Goal: Transaction & Acquisition: Purchase product/service

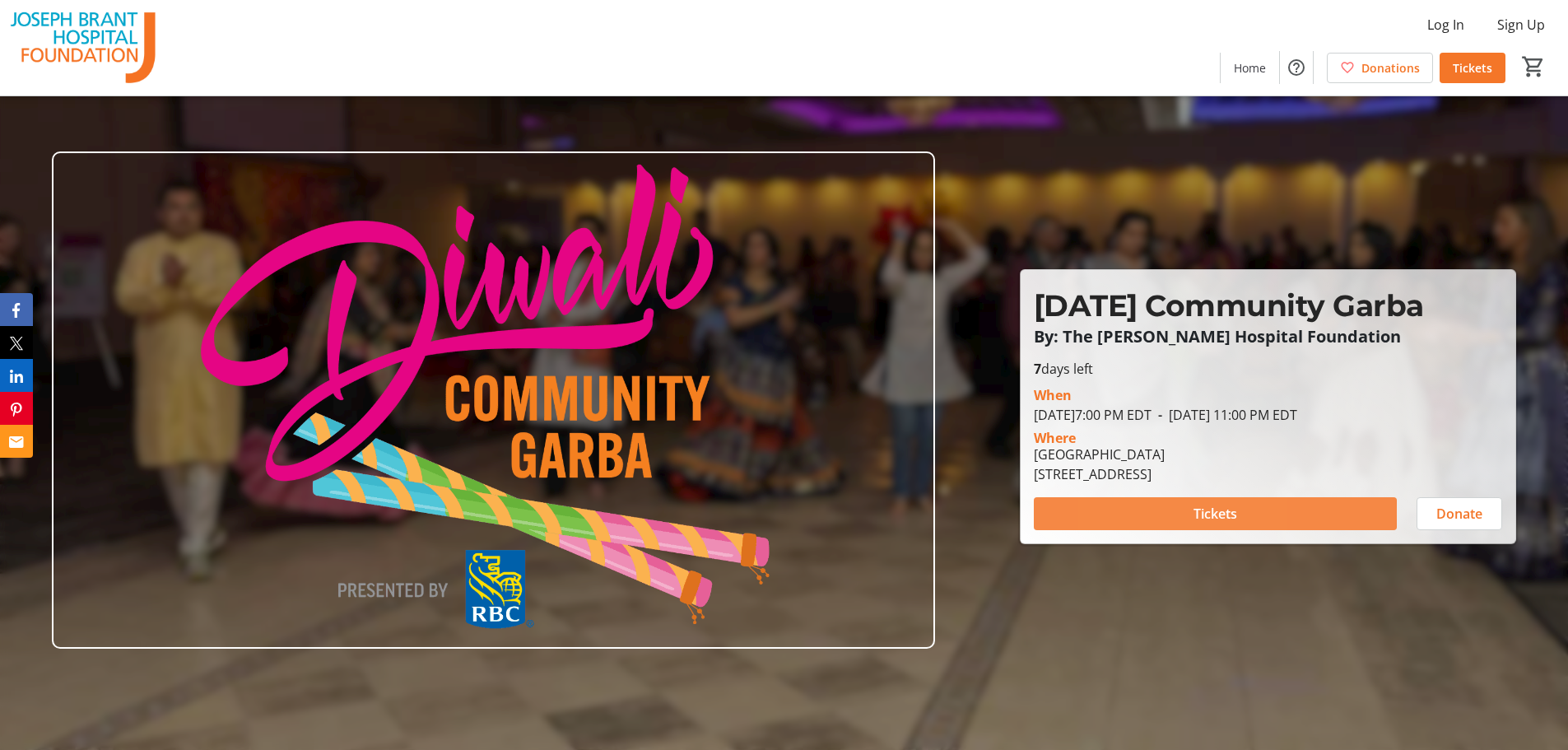
click at [1133, 513] on span at bounding box center [1215, 513] width 363 height 39
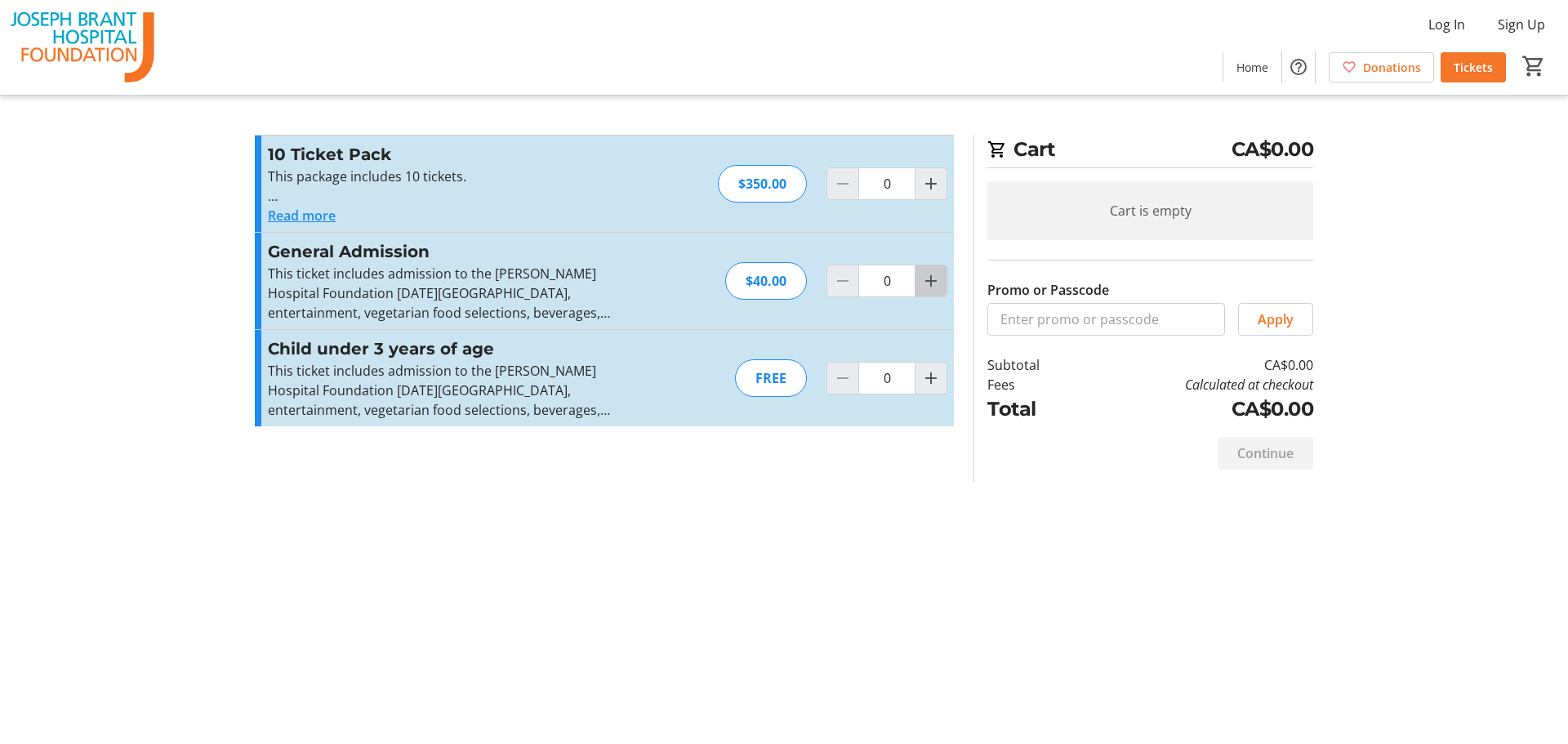
click at [938, 279] on mat-icon "Increment by one" at bounding box center [931, 281] width 20 height 20
type input "2"
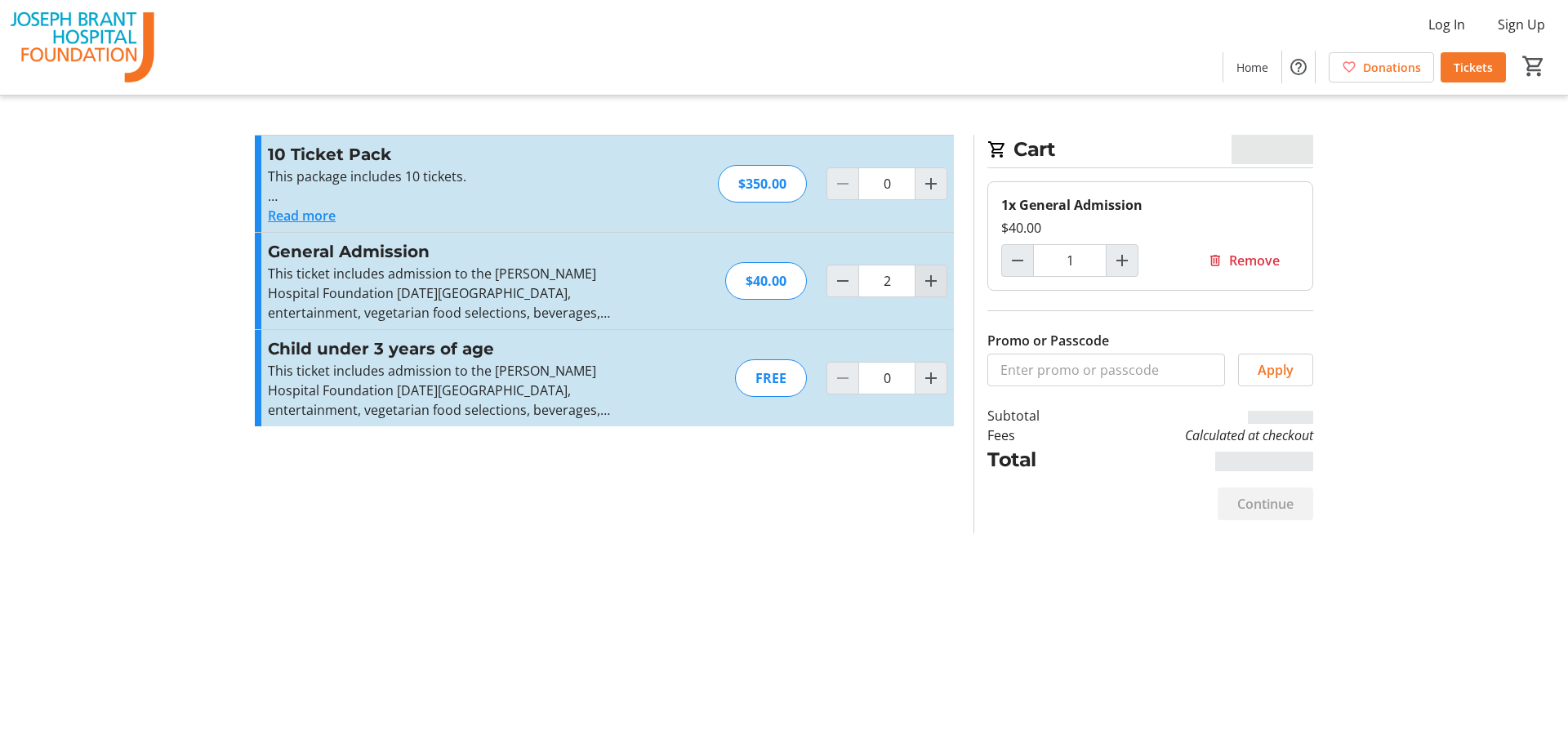
type input "2"
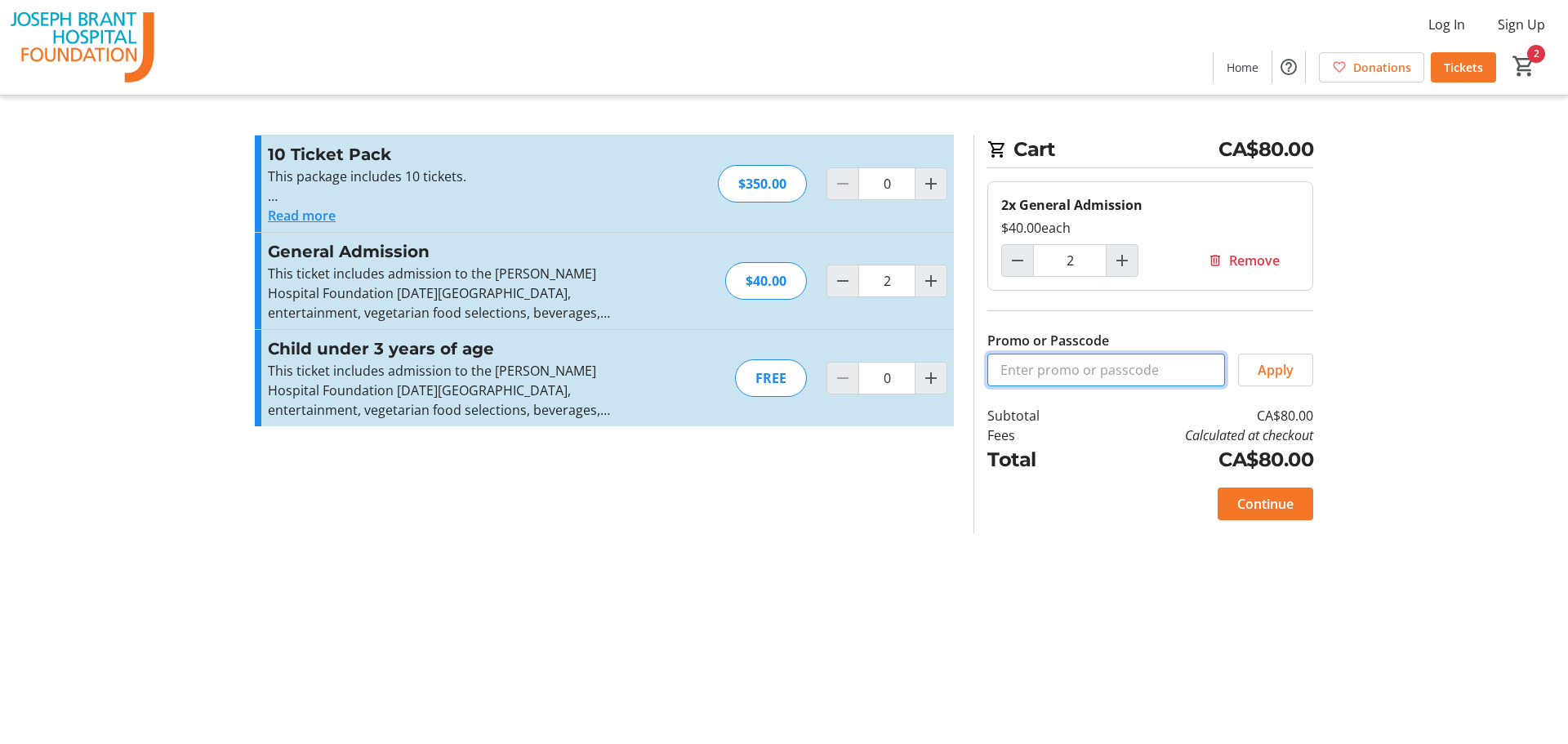
click at [1030, 378] on input "Promo or Passcode" at bounding box center [1106, 370] width 238 height 33
click at [1300, 367] on span at bounding box center [1275, 370] width 73 height 39
click at [1049, 374] on input "JBHF15" at bounding box center [1106, 370] width 238 height 33
click at [1272, 368] on span "Apply" at bounding box center [1276, 370] width 36 height 20
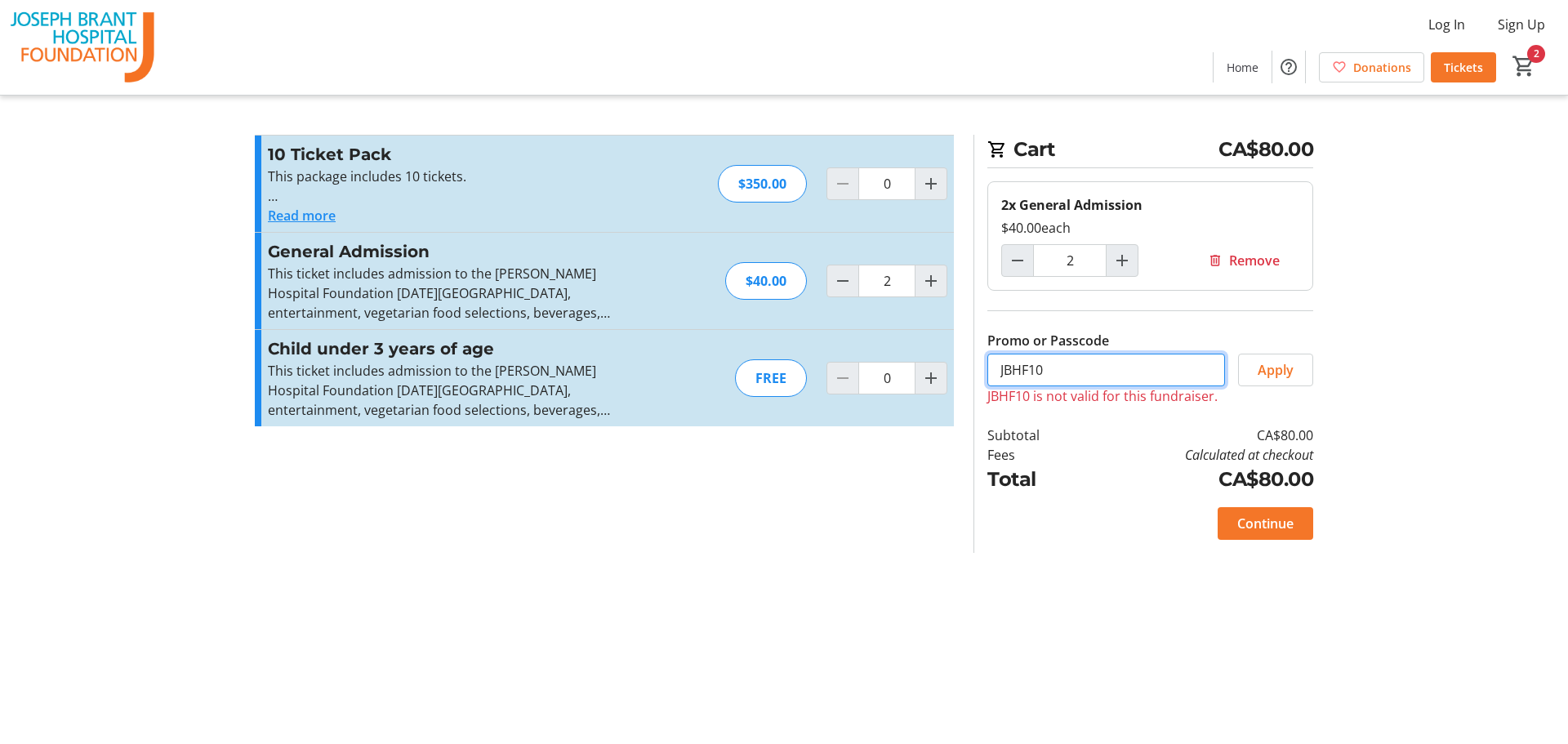
click at [1102, 378] on input "JBHF10" at bounding box center [1106, 370] width 238 height 33
type input "JBHF20"
click at [1285, 369] on span "Apply" at bounding box center [1276, 370] width 36 height 20
drag, startPoint x: 1061, startPoint y: 369, endPoint x: 860, endPoint y: 370, distance: 201.0
click at [860, 370] on div "Promo or Passcode Apply JBHF20 is not valid for this fundraiser. 10 Ticket Pack…" at bounding box center [784, 344] width 1078 height 418
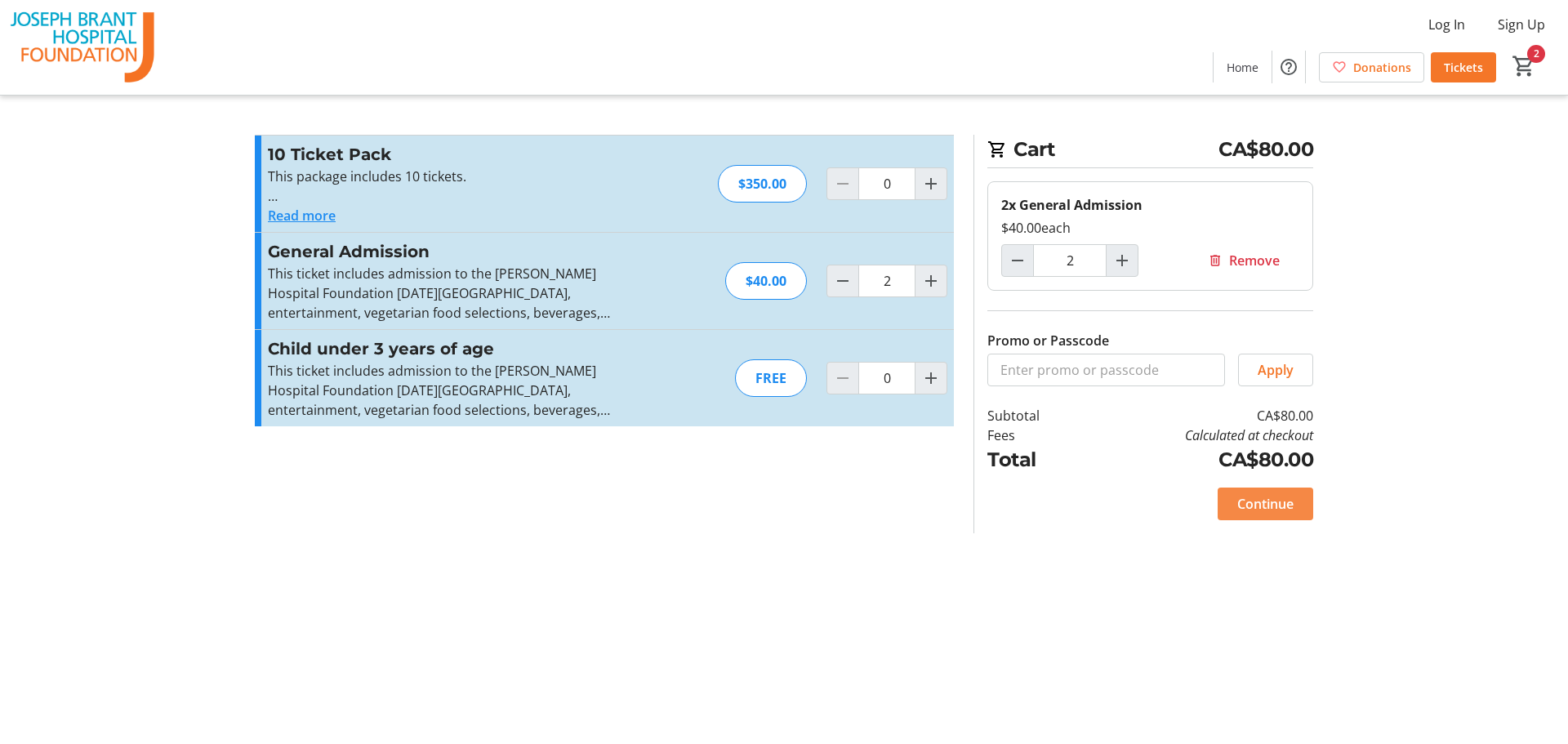
click at [1260, 498] on span "Continue" at bounding box center [1265, 504] width 56 height 20
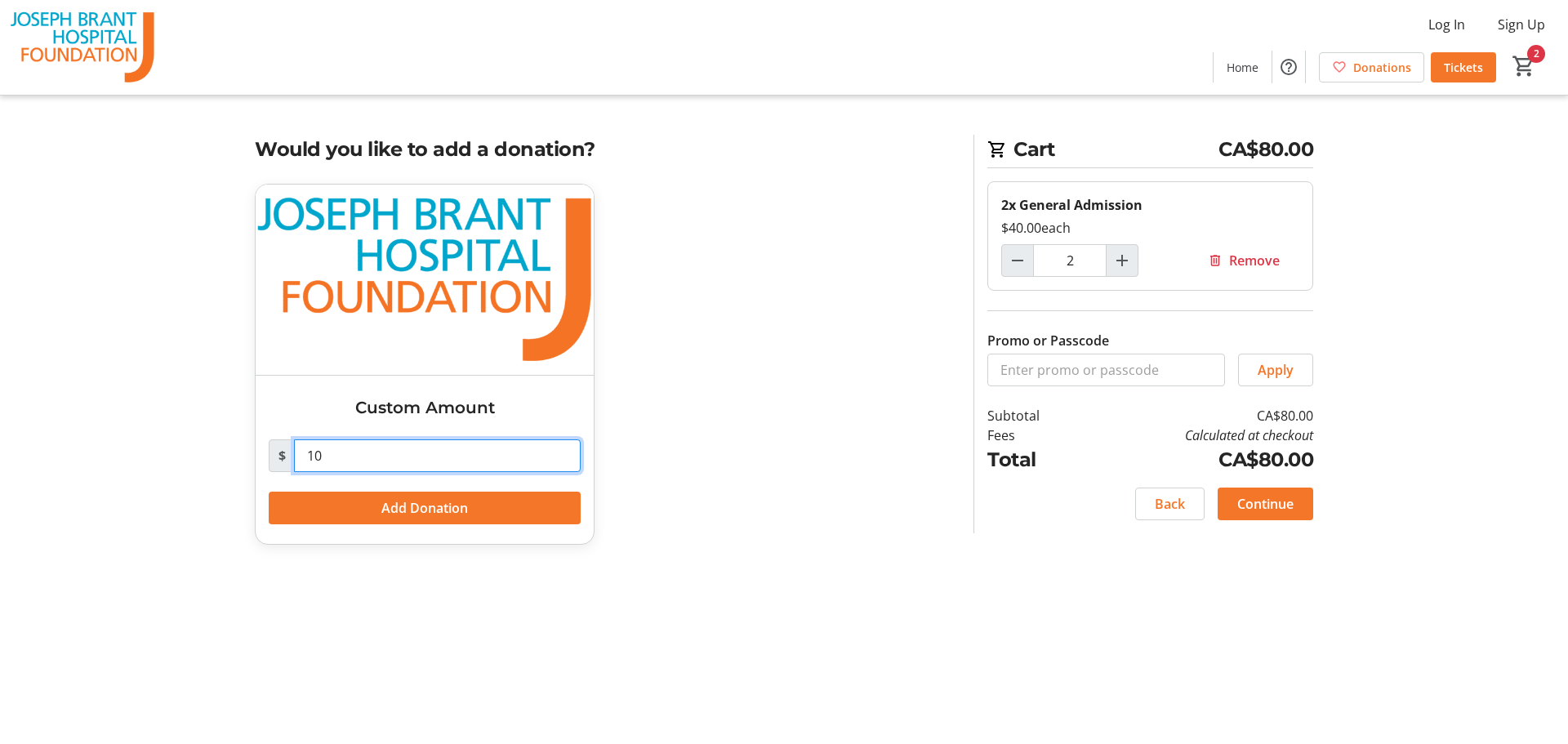
drag, startPoint x: 336, startPoint y: 457, endPoint x: 211, endPoint y: 463, distance: 125.1
click at [211, 463] on tr-checkout-feature-upsell-ui "Cart CA$80.00 2x General Admission $40.00 each 2 Remove Promo or Passcode Apply…" at bounding box center [784, 372] width 1568 height 744
type input "0"
click at [749, 403] on div "Custom Amount $ 0 Add Donation" at bounding box center [605, 374] width 719 height 381
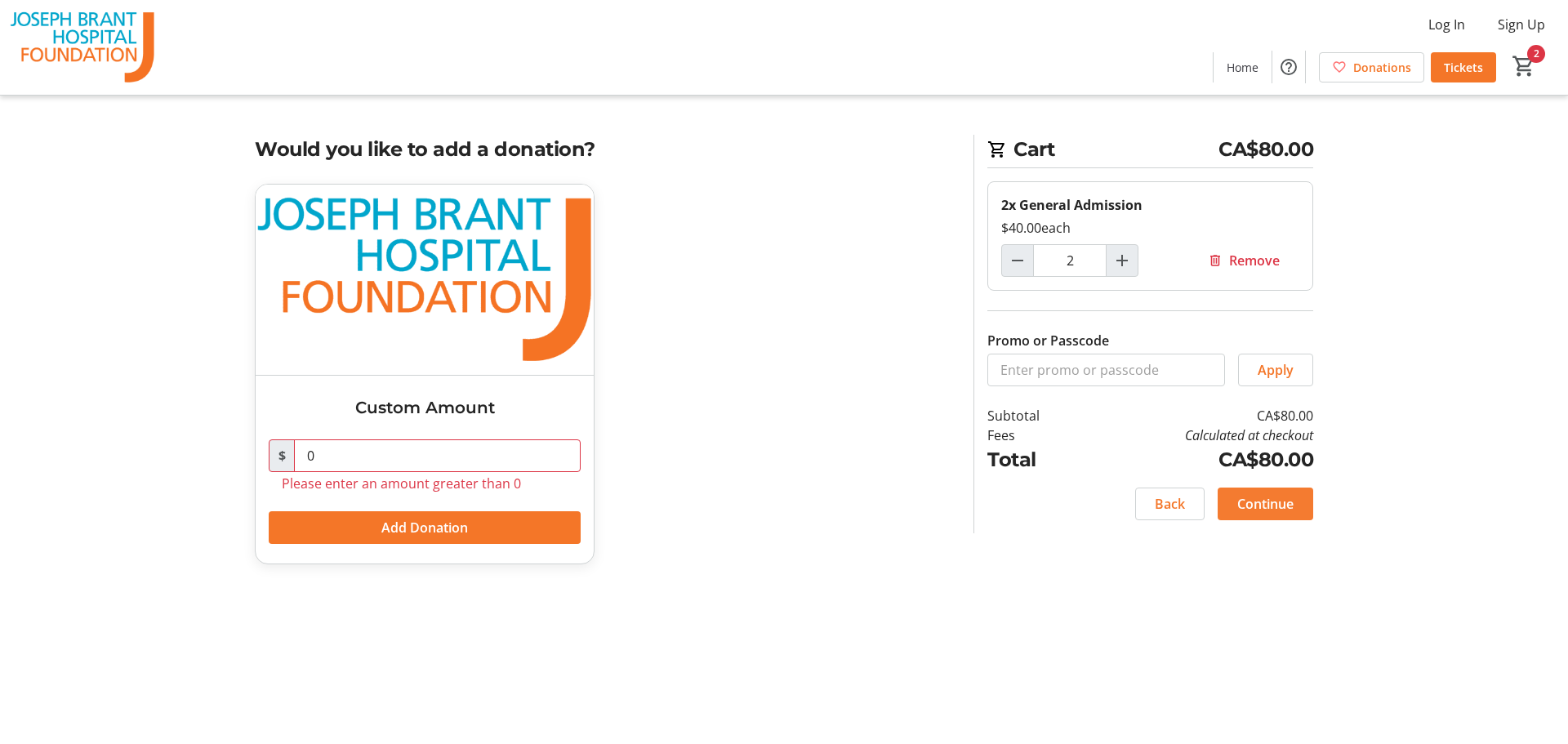
click at [1252, 496] on span "Continue" at bounding box center [1265, 504] width 56 height 20
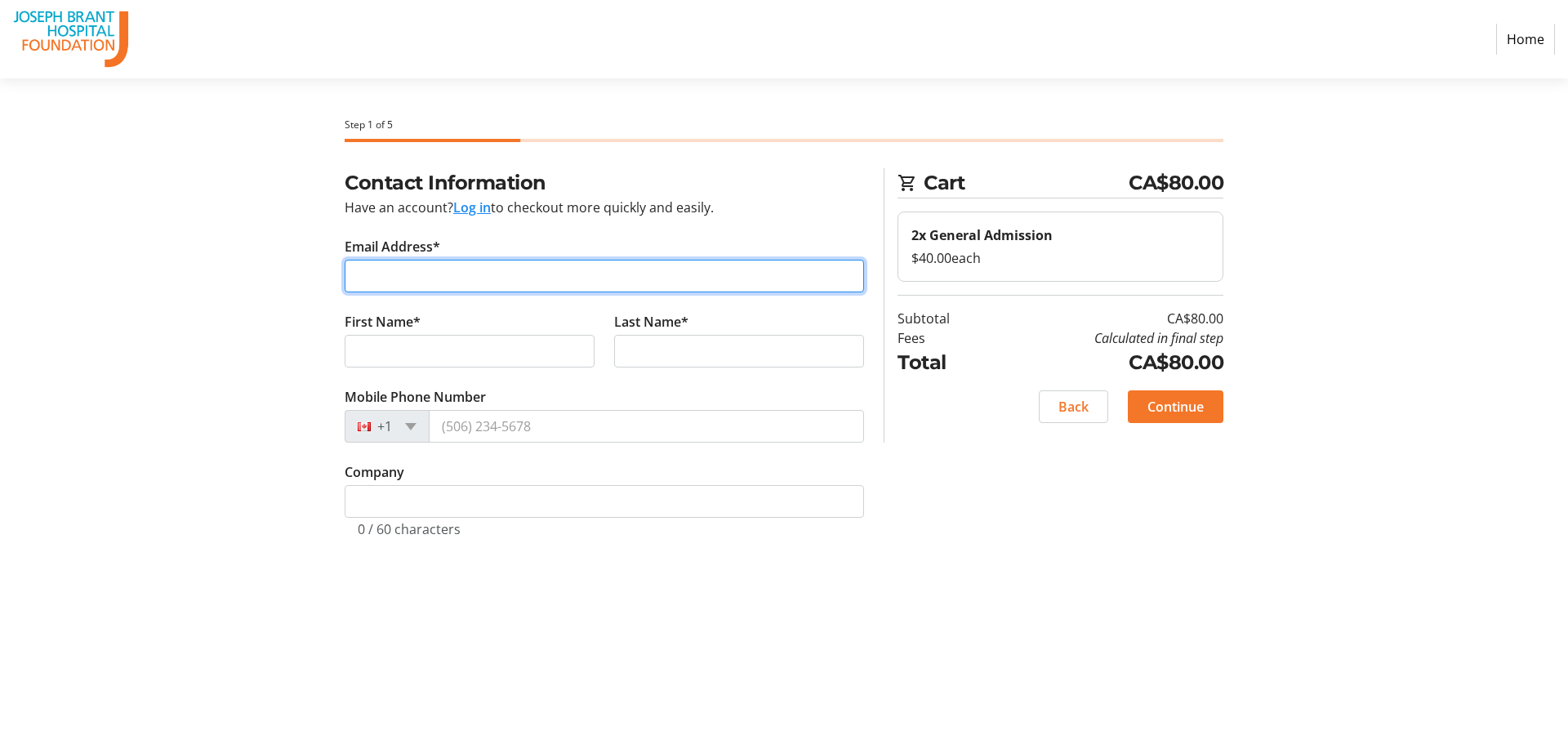
click at [510, 277] on input "Email Address*" at bounding box center [604, 277] width 519 height 33
type input "[PERSON_NAME][EMAIL_ADDRESS][DOMAIN_NAME]"
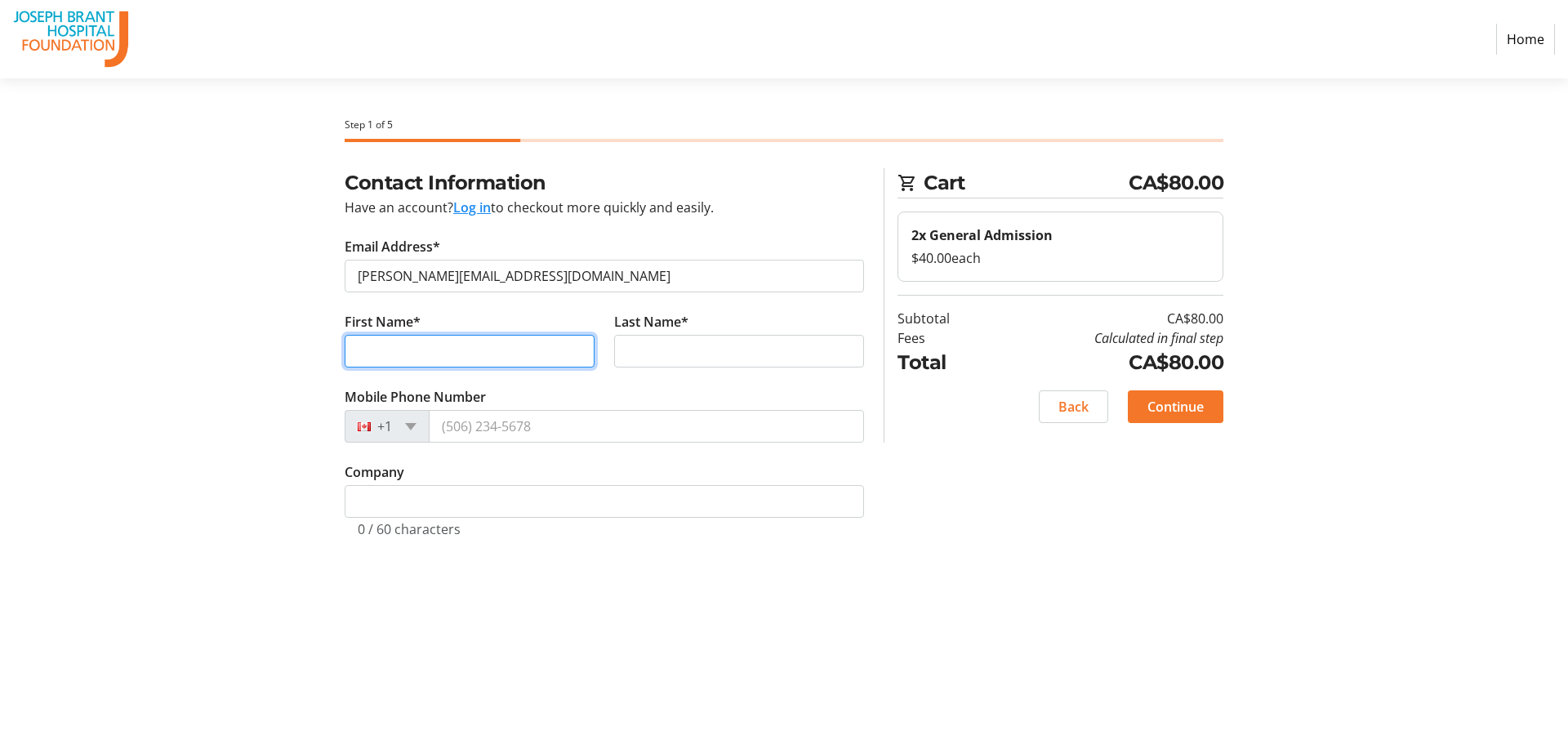
type input "Ragini"
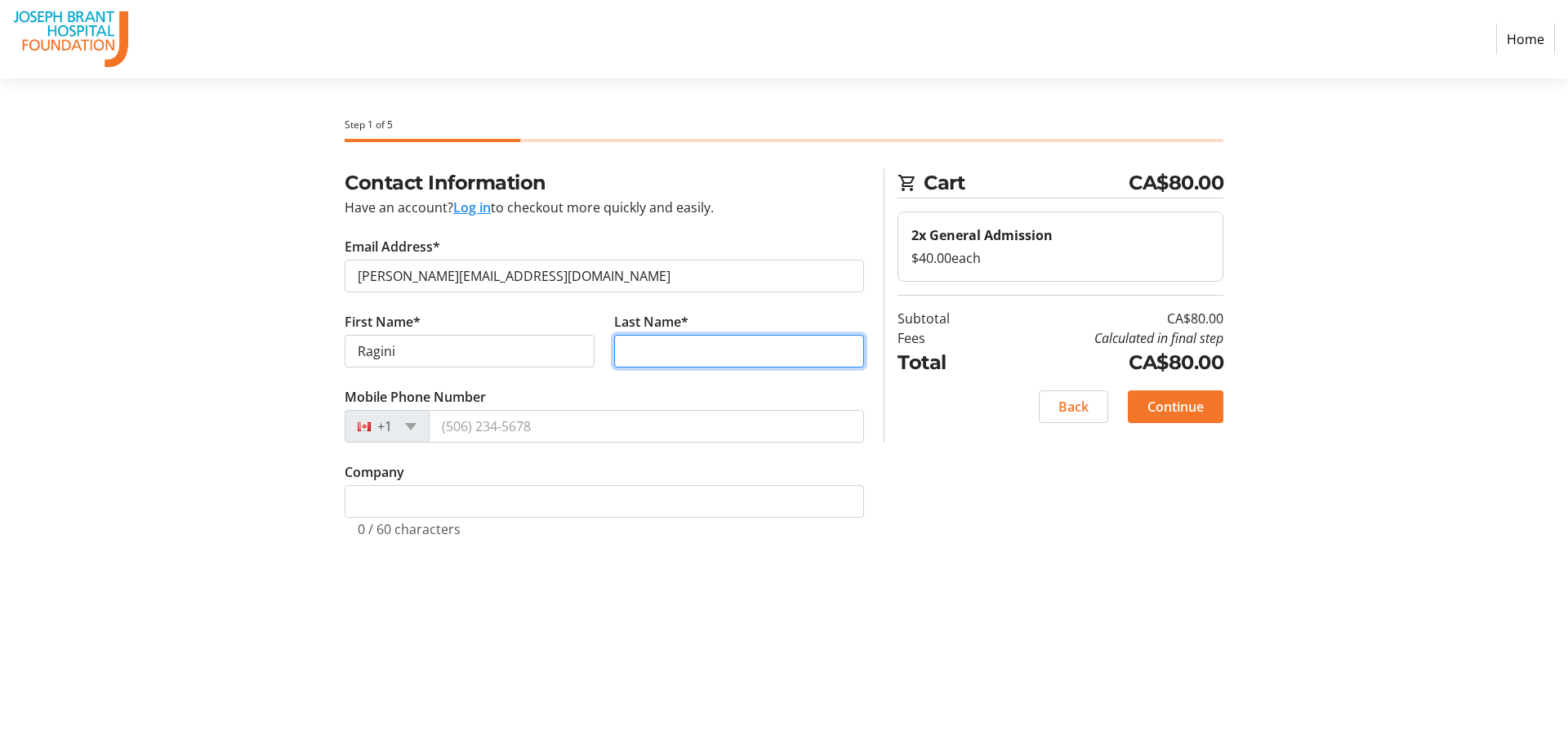
type input "Agarwal"
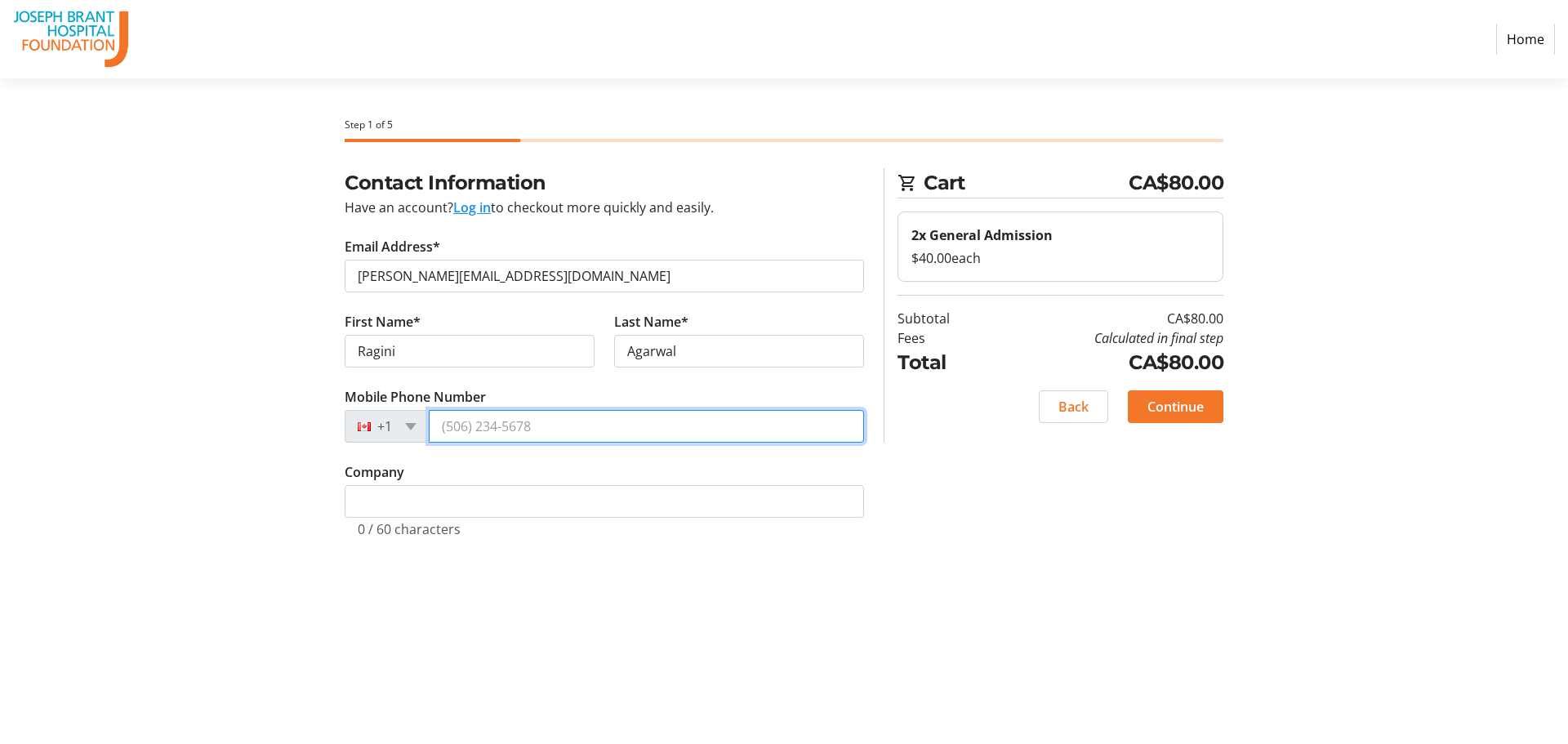
type input "[PHONE_NUMBER]"
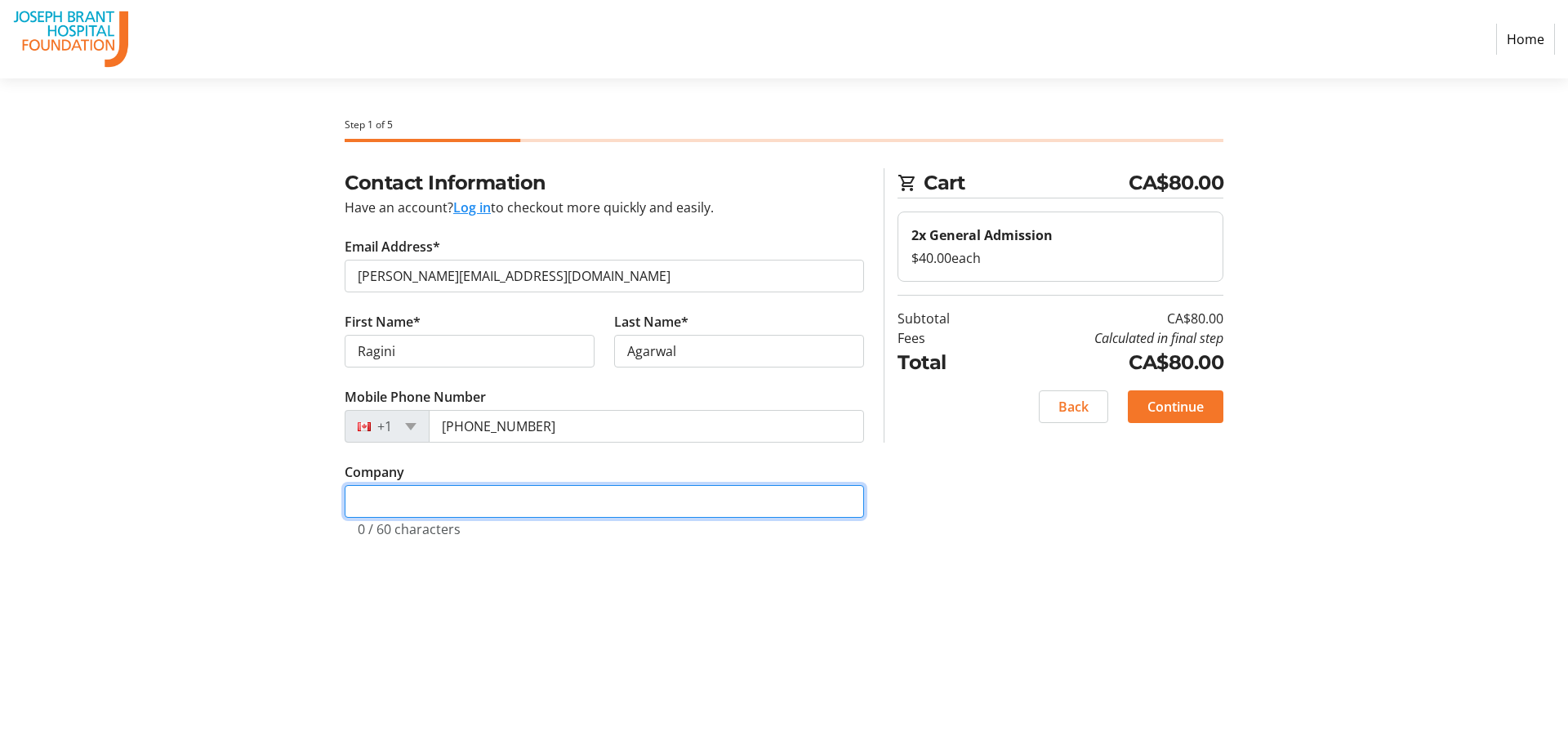
type input "[GEOGRAPHIC_DATA]"
drag, startPoint x: 527, startPoint y: 494, endPoint x: 248, endPoint y: 507, distance: 279.3
click at [248, 507] on div "Contact Information Have an account? Log in to checkout more quickly and easily…" at bounding box center [784, 393] width 1078 height 449
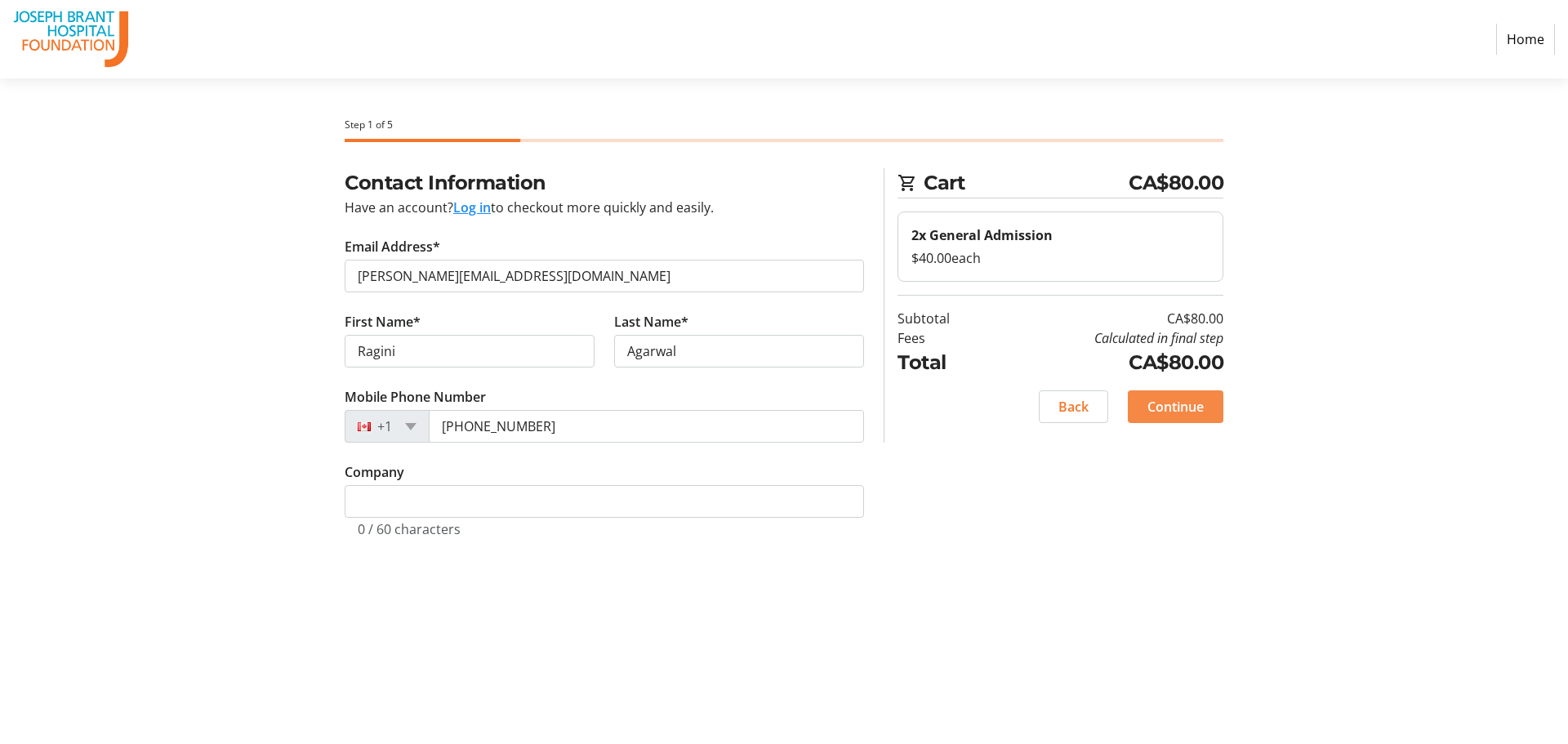
click at [1197, 409] on span "Continue" at bounding box center [1175, 407] width 56 height 20
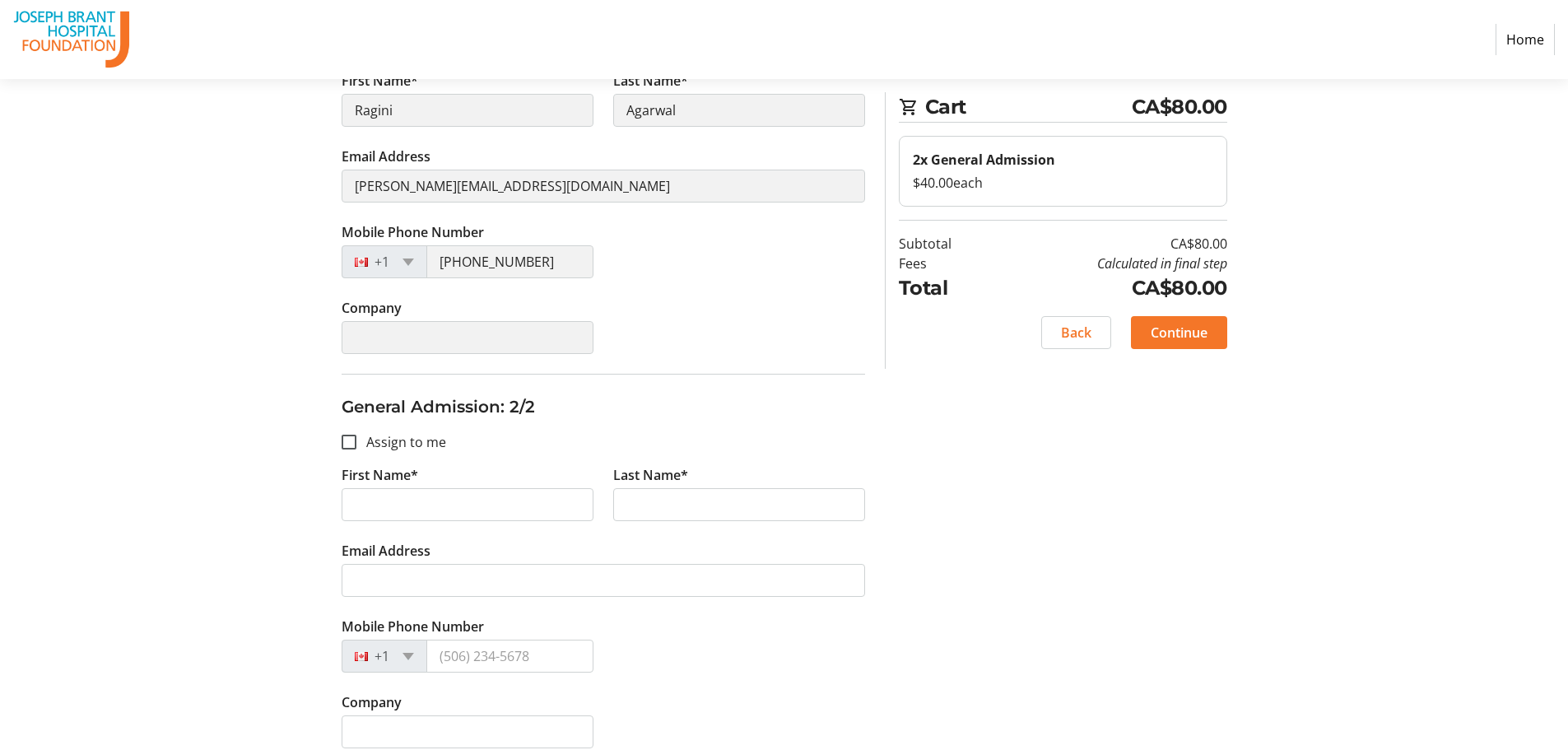
scroll to position [356, 0]
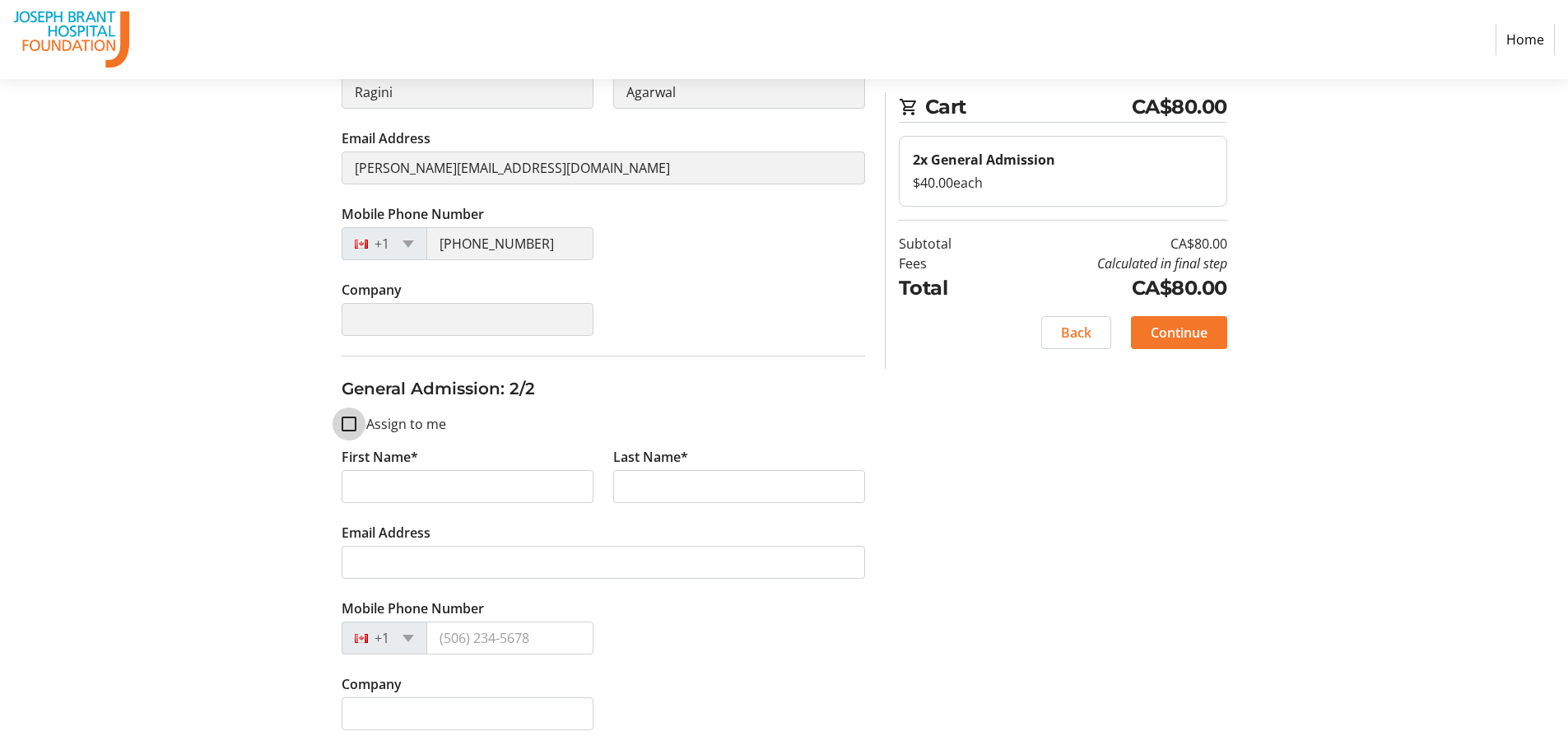
click at [348, 424] on input "Assign to me" at bounding box center [348, 423] width 15 height 15
checkbox input "true"
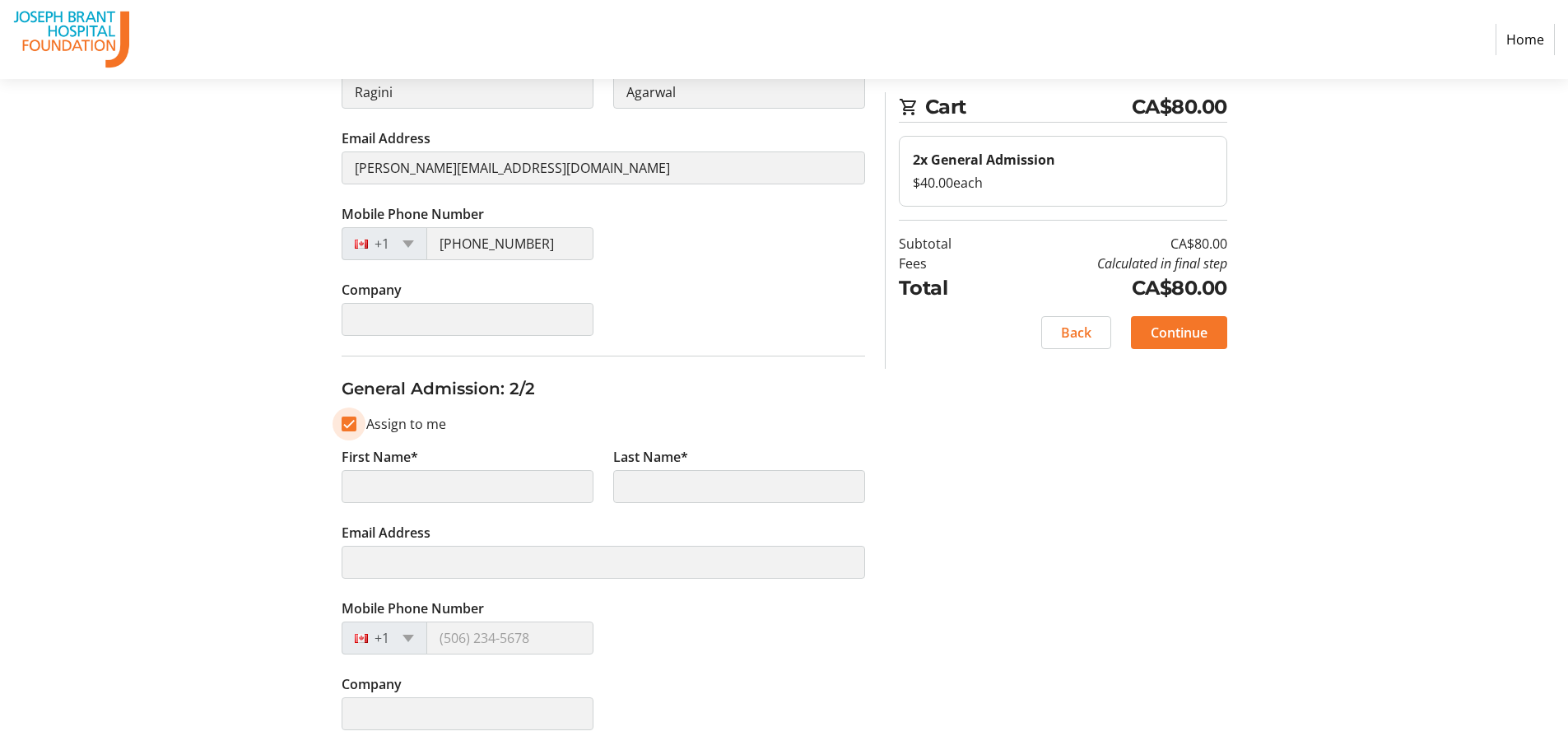
type input "Ragini"
type input "Agarwal"
type input "[PERSON_NAME][EMAIL_ADDRESS][DOMAIN_NAME]"
type input "[PHONE_NUMBER]"
click at [1165, 335] on span "Continue" at bounding box center [1179, 333] width 57 height 20
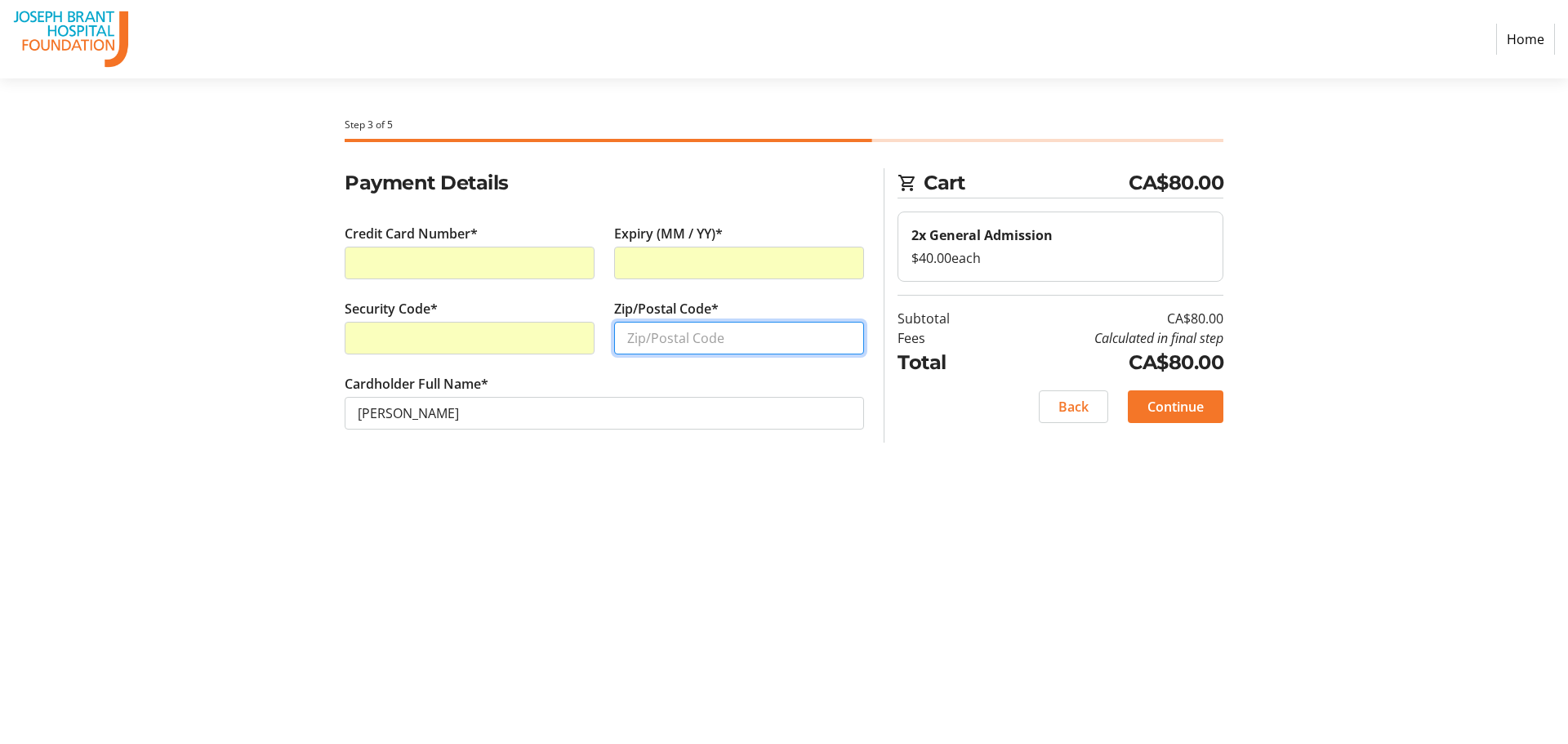
click at [713, 339] on input "Zip/Postal Code*" at bounding box center [739, 339] width 250 height 33
type input "L7N1A3"
click at [1198, 404] on span "Continue" at bounding box center [1175, 407] width 56 height 20
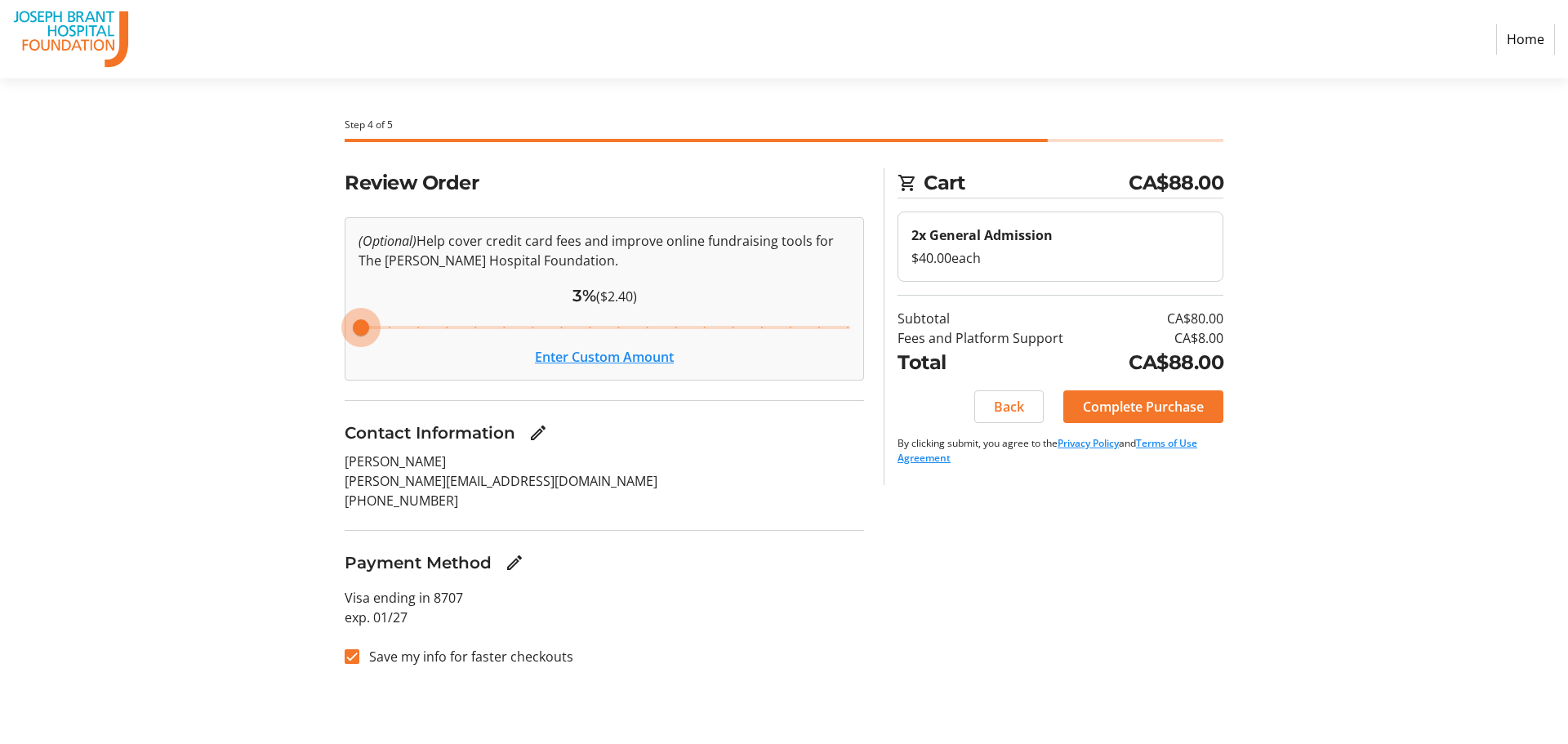
drag, startPoint x: 557, startPoint y: 326, endPoint x: 290, endPoint y: 329, distance: 267.0
type input "3"
click at [341, 329] on input "Cover fees percentage" at bounding box center [604, 327] width 526 height 36
drag, startPoint x: 361, startPoint y: 328, endPoint x: 318, endPoint y: 328, distance: 43.0
click at [341, 328] on input "Cover fees percentage" at bounding box center [604, 327] width 526 height 36
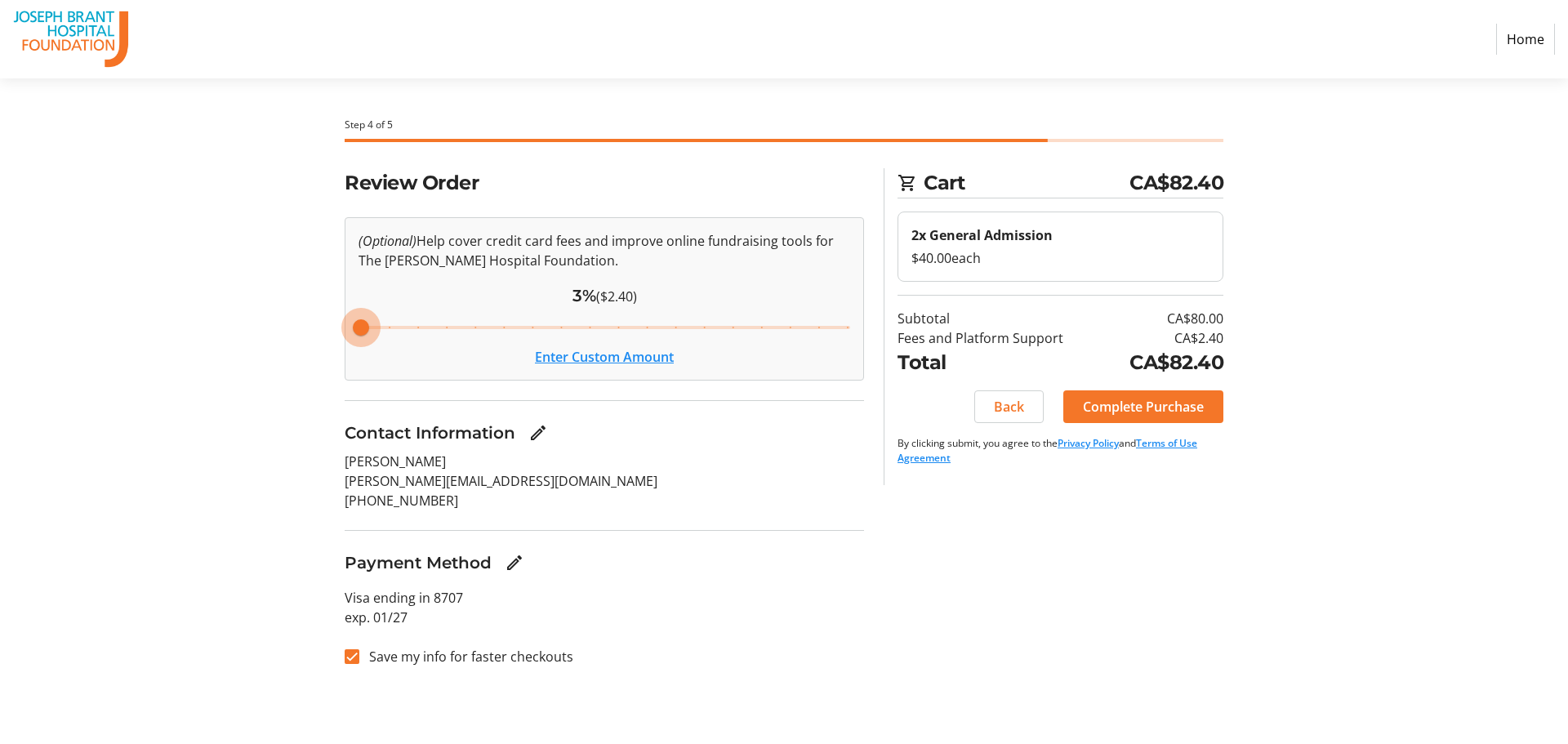
drag, startPoint x: 361, startPoint y: 322, endPoint x: 252, endPoint y: 327, distance: 109.1
click at [341, 327] on input "Cover fees percentage" at bounding box center [604, 327] width 526 height 36
click at [551, 355] on button "Enter Custom Amount" at bounding box center [604, 357] width 139 height 20
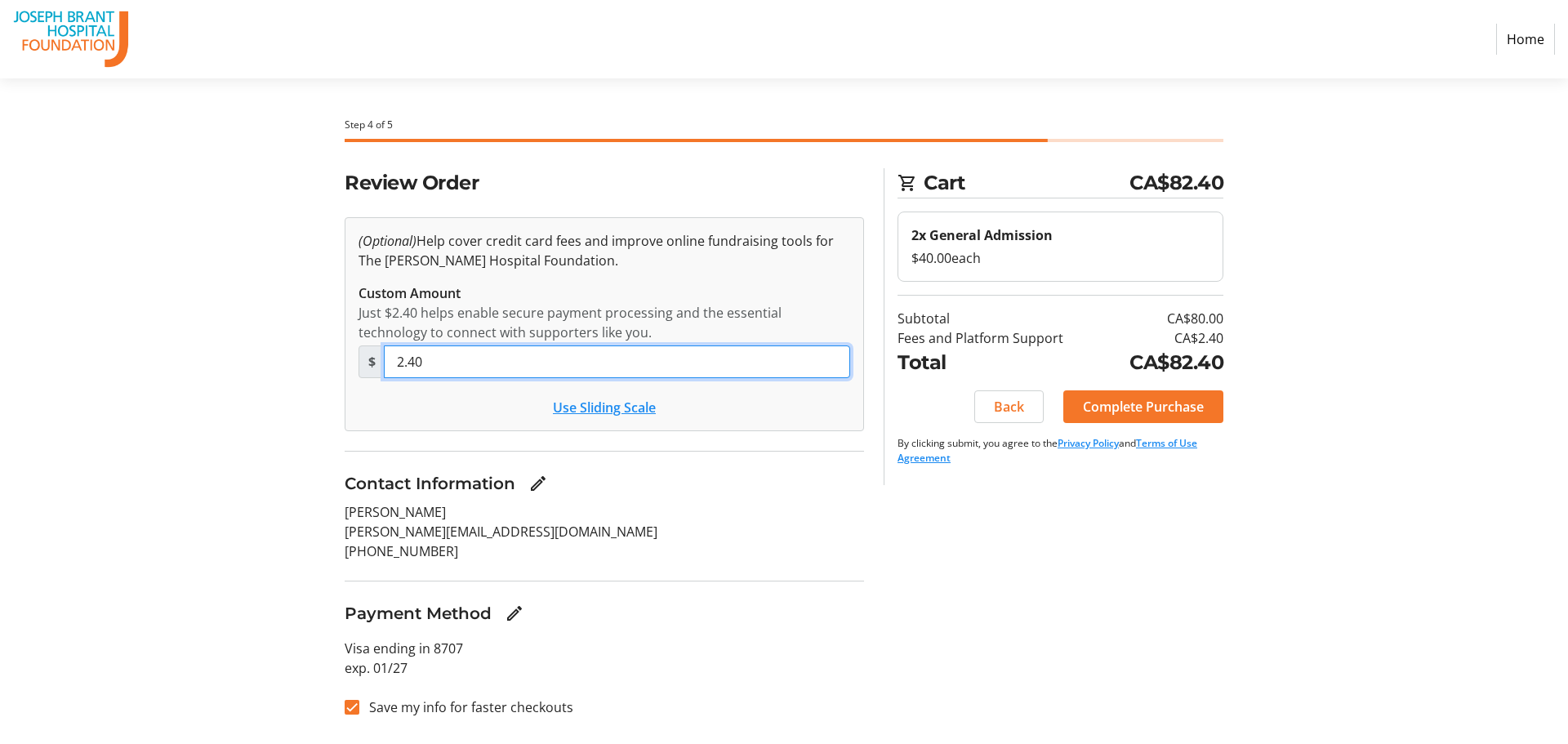
drag, startPoint x: 446, startPoint y: 365, endPoint x: 342, endPoint y: 362, distance: 104.0
click at [342, 362] on div "Review Order (Optional) Help cover credit card fees and improve online fundrais…" at bounding box center [605, 453] width 539 height 569
type input "0"
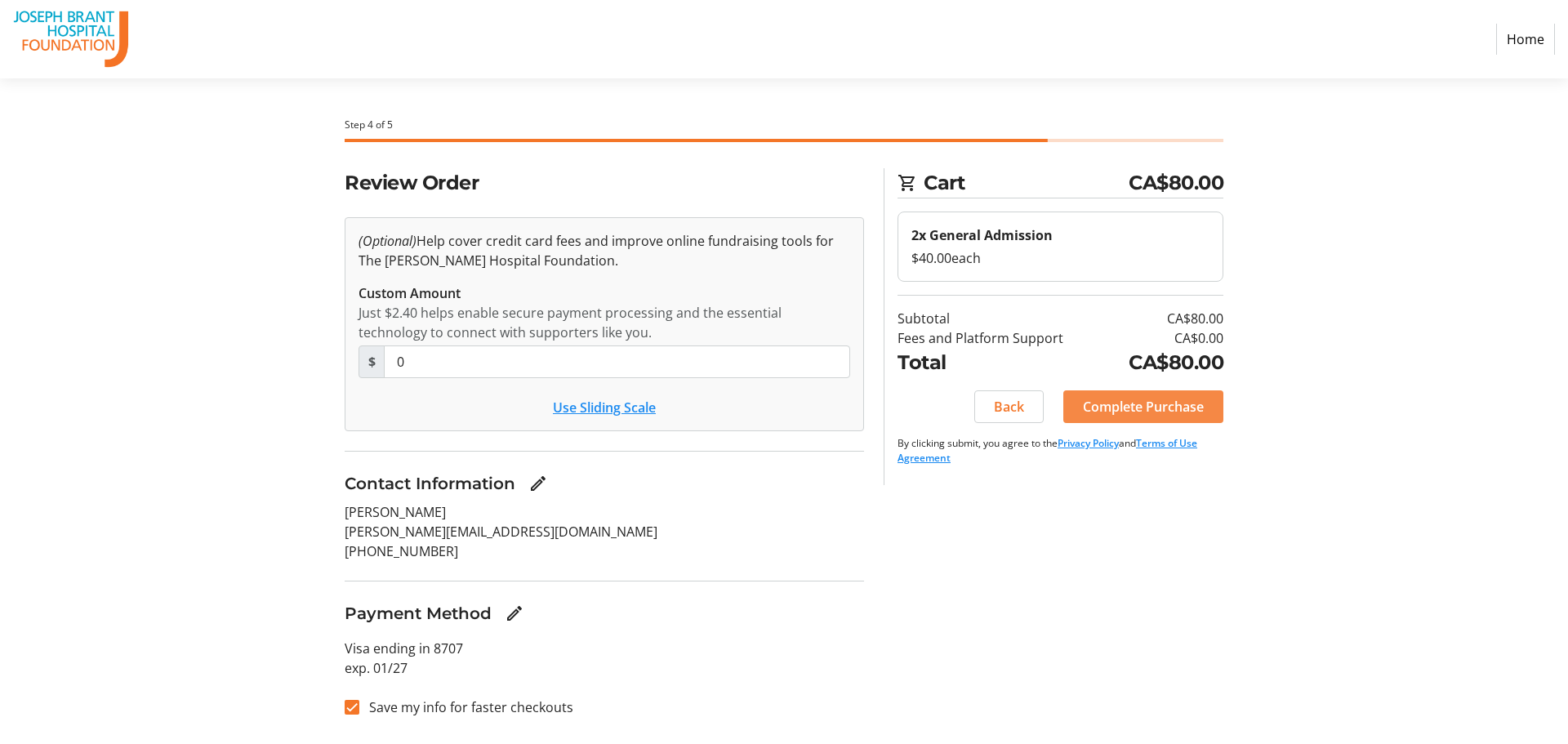
click at [1171, 409] on span "Complete Purchase" at bounding box center [1144, 407] width 121 height 20
